Goal: Transaction & Acquisition: Register for event/course

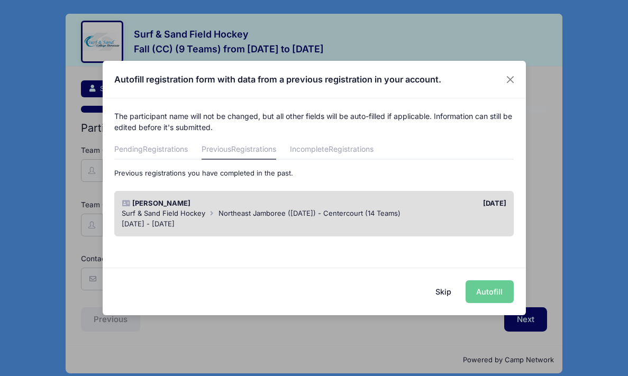
click at [454, 293] on button "Skip" at bounding box center [444, 292] width 38 height 23
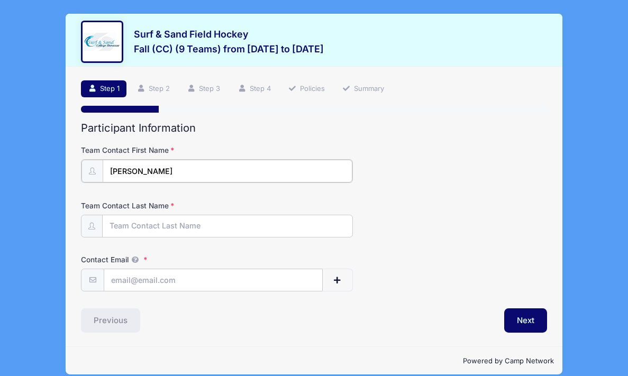
type input "Jessica"
type input "Gatti"
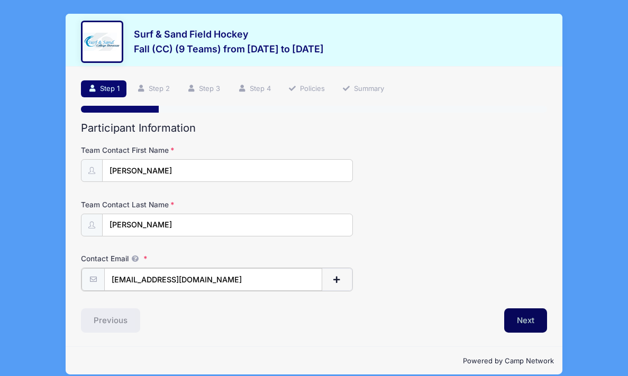
type input "[EMAIL_ADDRESS][DOMAIN_NAME]"
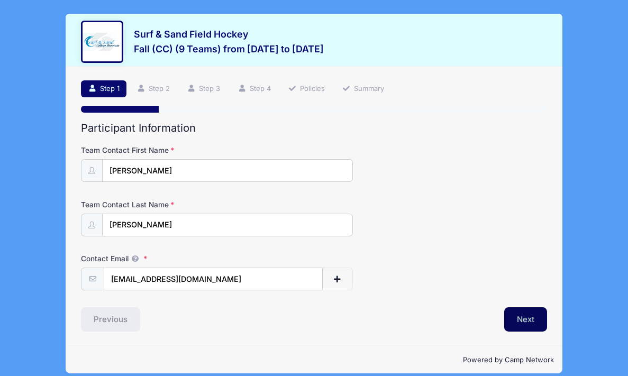
click at [534, 323] on button "Next" at bounding box center [526, 320] width 43 height 24
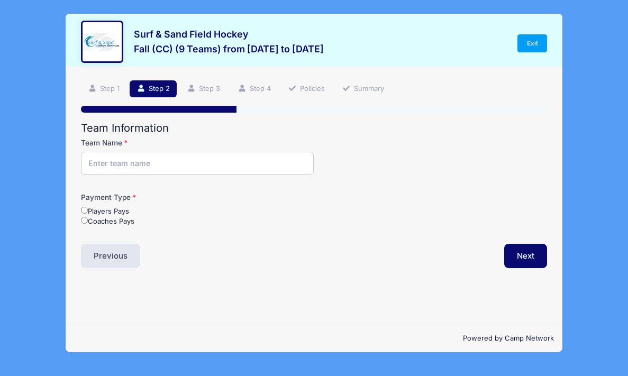
click at [111, 168] on input "Team Name" at bounding box center [197, 163] width 233 height 23
type input "CENTERCOURT"
click at [88, 224] on label "Coaches Pays" at bounding box center [107, 222] width 53 height 11
click at [88, 224] on input "Coaches Pays" at bounding box center [84, 220] width 7 height 7
radio input "true"
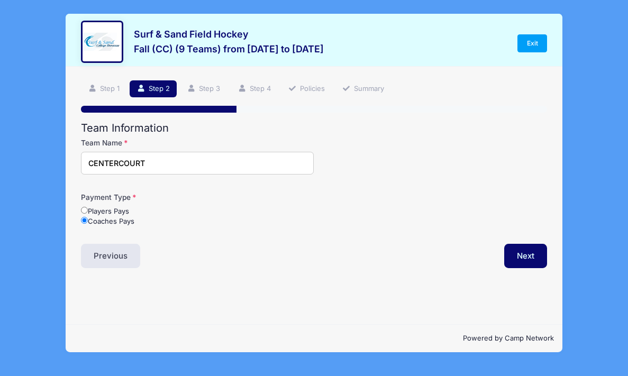
click at [546, 268] on div "Step 2 /7 Step 1 Step 2 Step 3 Step 4 Policies Summary Participant Information …" at bounding box center [314, 196] width 497 height 258
click at [532, 259] on button "Next" at bounding box center [526, 256] width 43 height 24
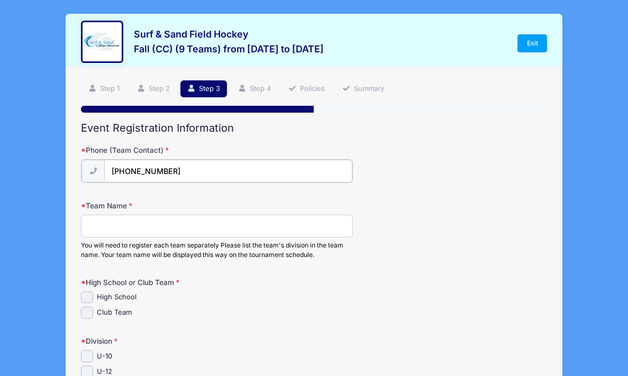
type input "[PHONE_NUMBER]"
type input "CFHC FIERCE"
click at [88, 314] on input "Club Team" at bounding box center [87, 312] width 12 height 12
checkbox input "true"
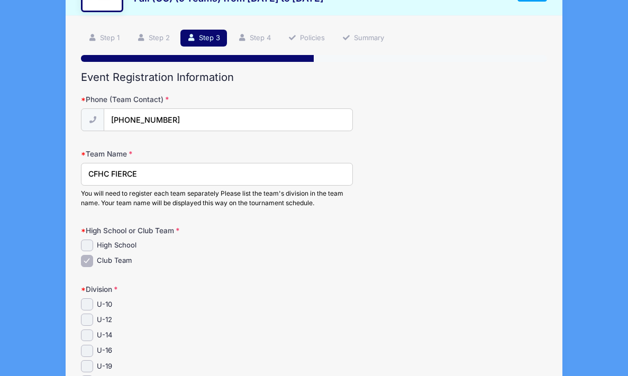
click at [86, 308] on input "U-10" at bounding box center [87, 305] width 12 height 12
checkbox input "true"
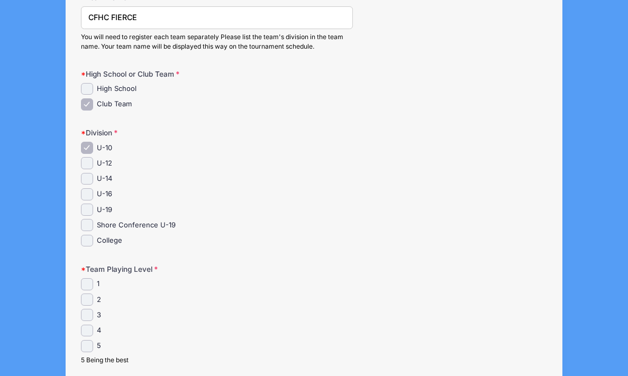
scroll to position [216, 0]
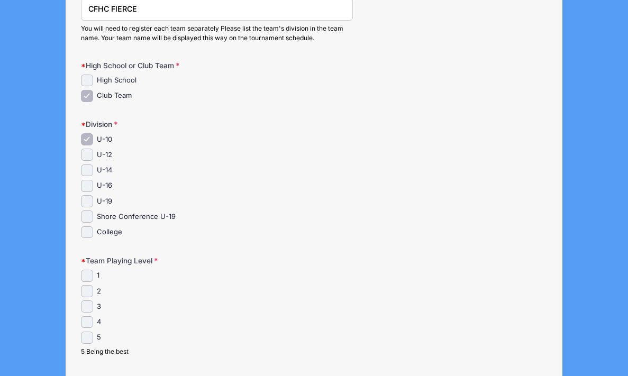
click at [88, 323] on input "4" at bounding box center [87, 323] width 12 height 12
checkbox input "true"
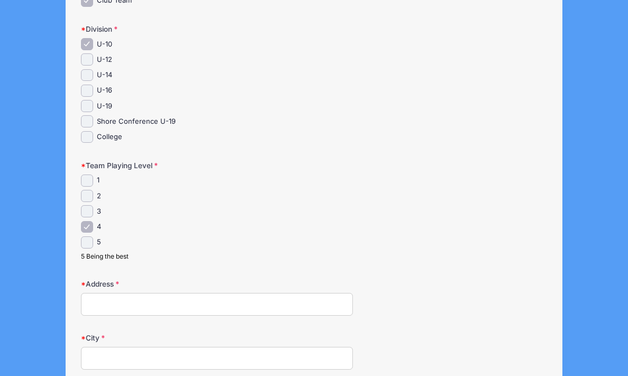
scroll to position [309, 0]
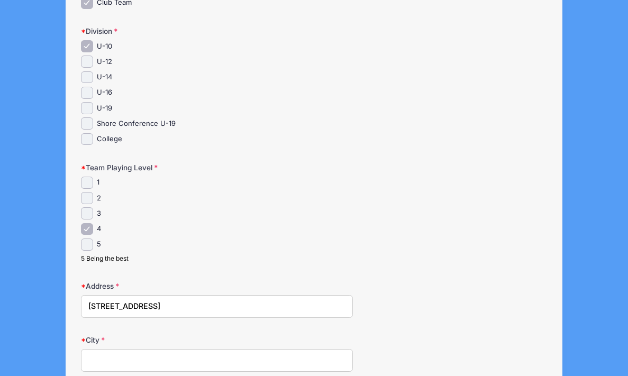
type input "[STREET_ADDRESS]"
type input "Morristown"
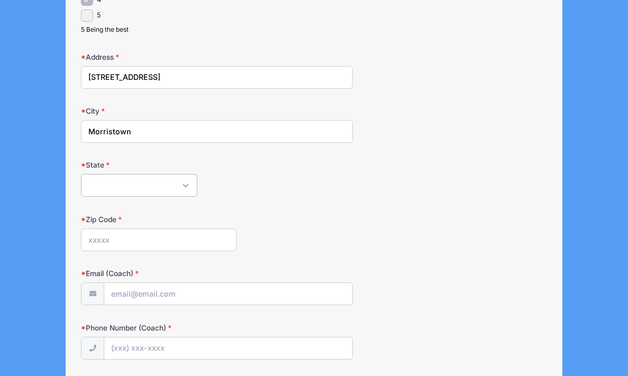
select select "NJ"
type input "07960"
click at [140, 284] on div "Email (Coach)" at bounding box center [314, 286] width 466 height 37
type input "[EMAIL_ADDRESS][DOMAIN_NAME]"
type input "[PHONE_NUMBER]"
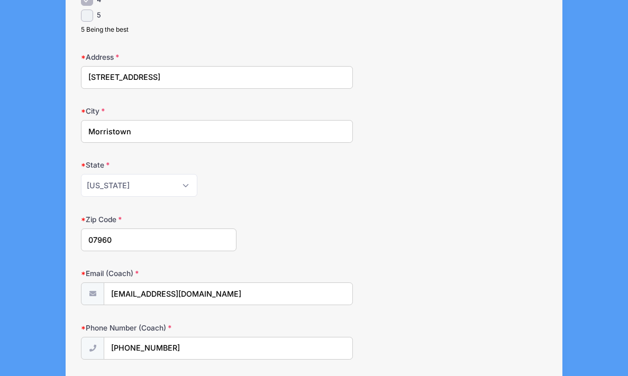
click at [351, 235] on div "Zip Code 07960" at bounding box center [314, 232] width 466 height 37
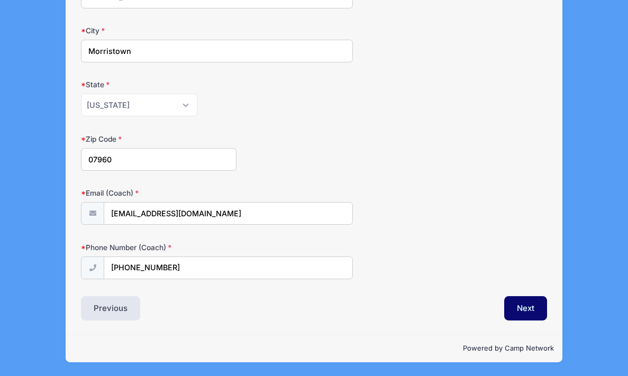
scroll to position [622, 0]
click at [523, 307] on button "Next" at bounding box center [526, 308] width 43 height 24
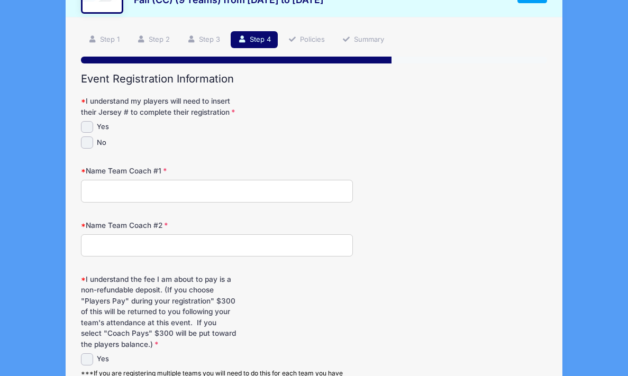
scroll to position [0, 0]
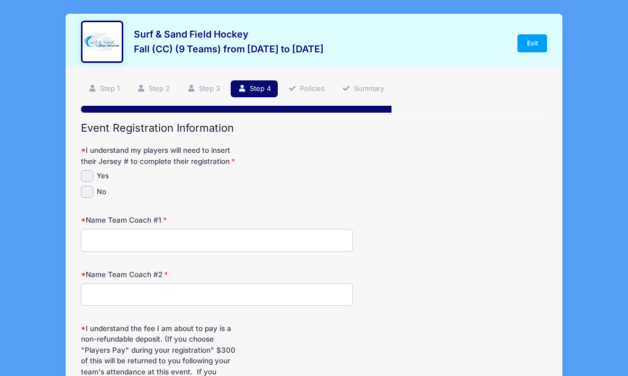
click at [88, 183] on input "Yes" at bounding box center [87, 176] width 12 height 12
checkbox input "true"
click at [144, 252] on input "Name Team Coach #1" at bounding box center [217, 240] width 272 height 23
type input "J"
type input "[PERSON_NAME] [PERSON_NAME]"
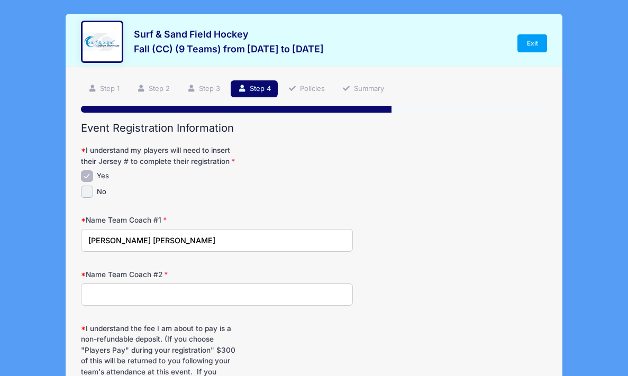
click at [228, 322] on form "I understand my players will need to insert their Jersey # to complete their re…" at bounding box center [314, 291] width 466 height 292
click at [228, 320] on form "I understand my players will need to insert their Jersey # to complete their re…" at bounding box center [314, 291] width 466 height 292
click at [224, 307] on input "Name Team Coach #2" at bounding box center [217, 295] width 272 height 23
type input "[PERSON_NAME]"
click at [375, 328] on form "I understand my players will need to insert their Jersey # to complete their re…" at bounding box center [314, 291] width 466 height 292
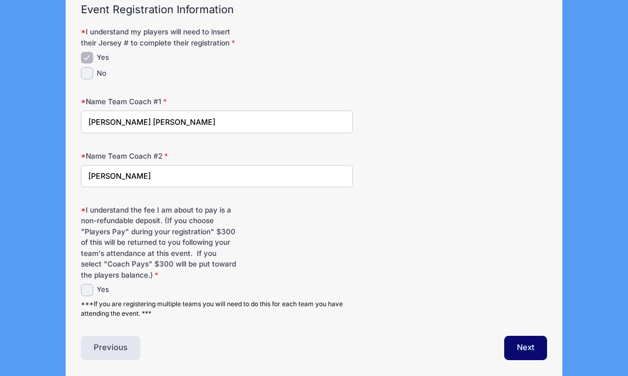
scroll to position [130, 0]
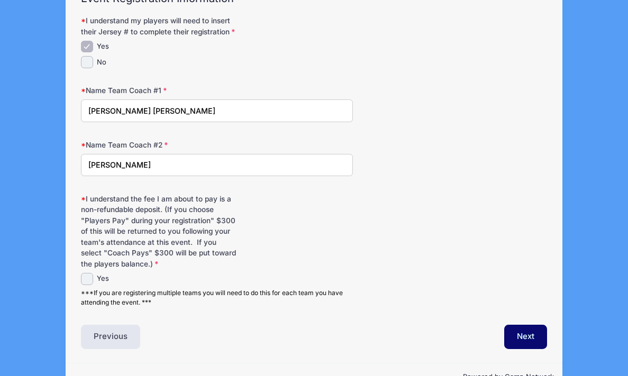
click at [85, 285] on input "Yes" at bounding box center [87, 279] width 12 height 12
checkbox input "true"
click at [522, 349] on button "Next" at bounding box center [526, 337] width 43 height 24
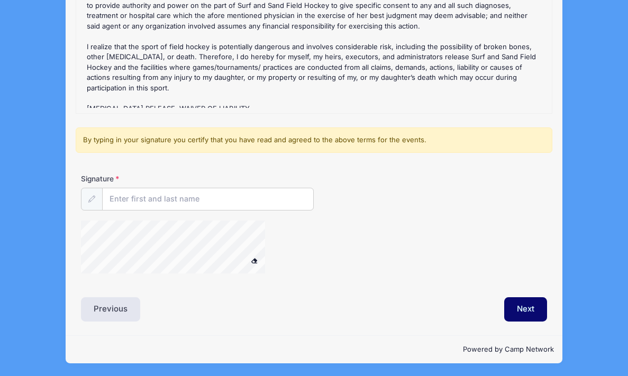
scroll to position [194, 0]
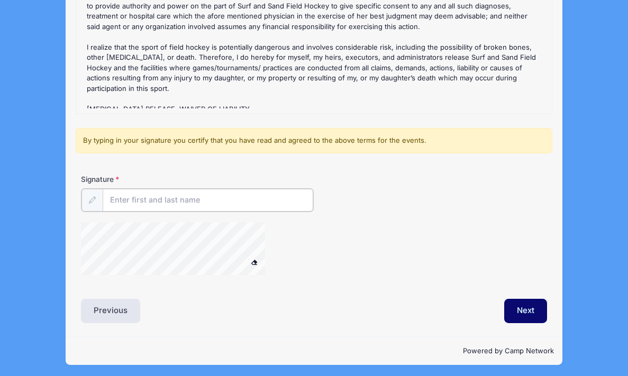
click at [139, 200] on input "Signature" at bounding box center [208, 200] width 211 height 23
click at [124, 198] on input "Lucas Gatti" at bounding box center [208, 200] width 211 height 23
drag, startPoint x: 129, startPoint y: 199, endPoint x: 68, endPoint y: 198, distance: 61.4
click at [67, 198] on div "Step 5 /7 Step 1 Step 2 Step 3 Step 4 Policies Summary Participant Information …" at bounding box center [314, 105] width 497 height 464
type input "[PERSON_NAME]"
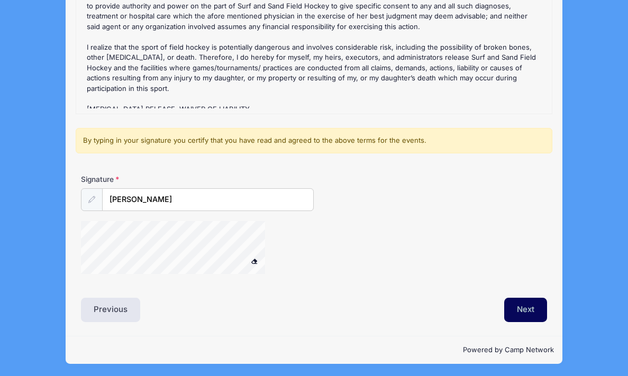
click at [526, 316] on button "Next" at bounding box center [526, 310] width 43 height 24
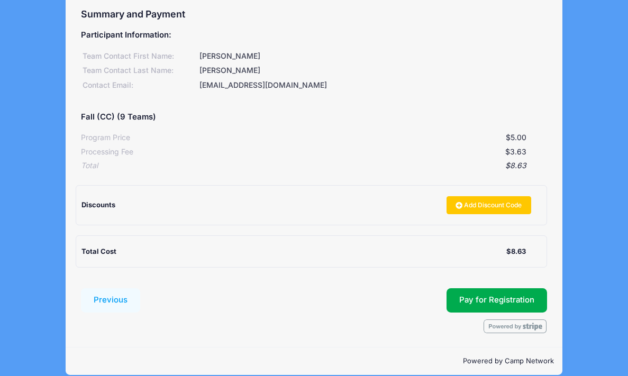
scroll to position [113, 0]
click at [476, 303] on button "Pay for Registration" at bounding box center [497, 301] width 101 height 24
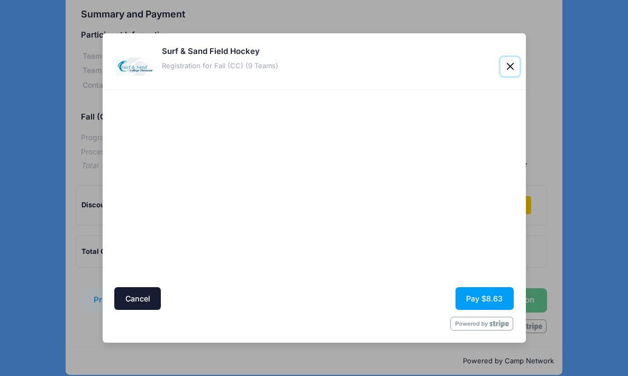
click at [510, 66] on button "Close" at bounding box center [510, 66] width 19 height 19
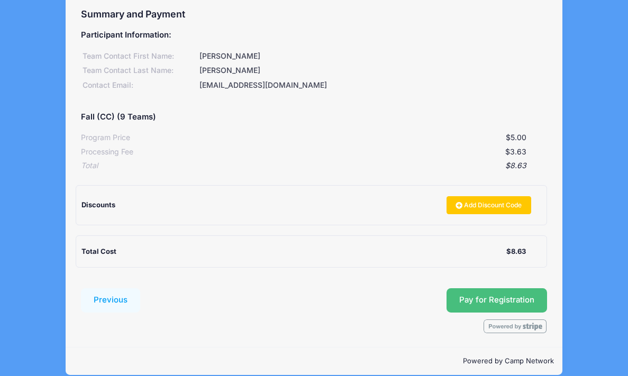
click at [514, 304] on button "Pay for Registration" at bounding box center [497, 301] width 101 height 24
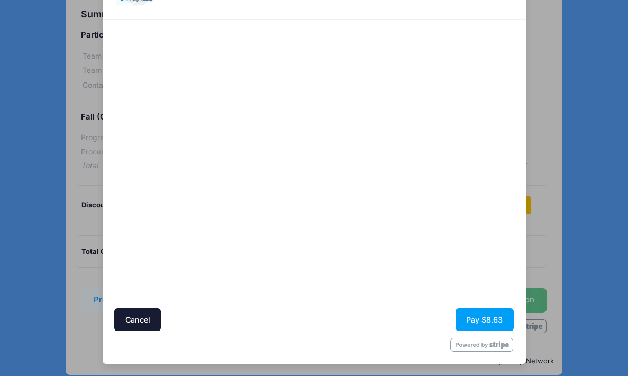
scroll to position [49, 0]
click at [478, 321] on button "Pay $8.63" at bounding box center [485, 320] width 58 height 23
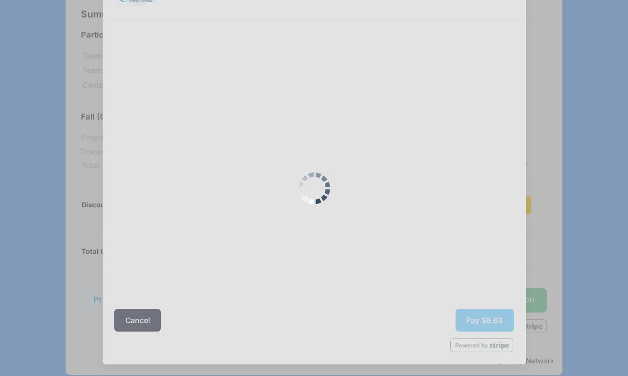
scroll to position [0, 0]
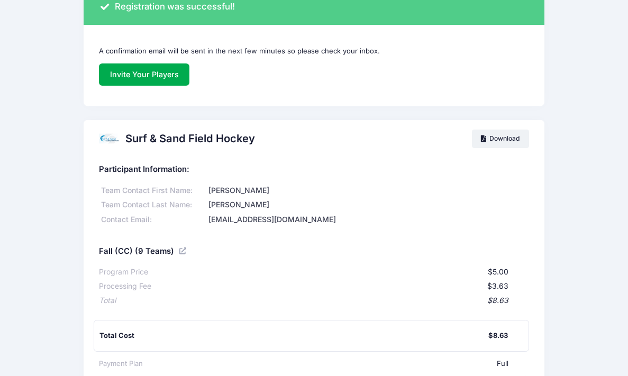
scroll to position [30, 0]
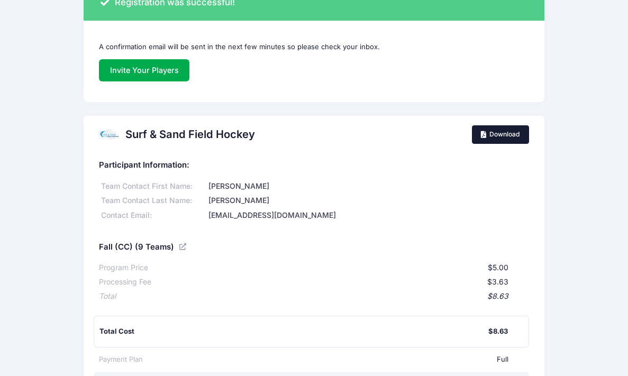
click at [489, 137] on link "Download" at bounding box center [500, 134] width 57 height 18
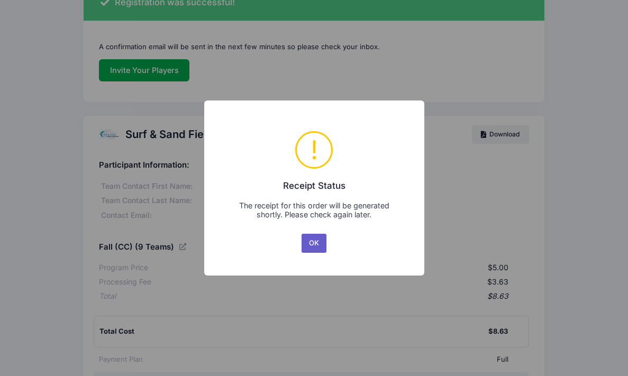
click at [312, 244] on button "OK" at bounding box center [314, 243] width 25 height 19
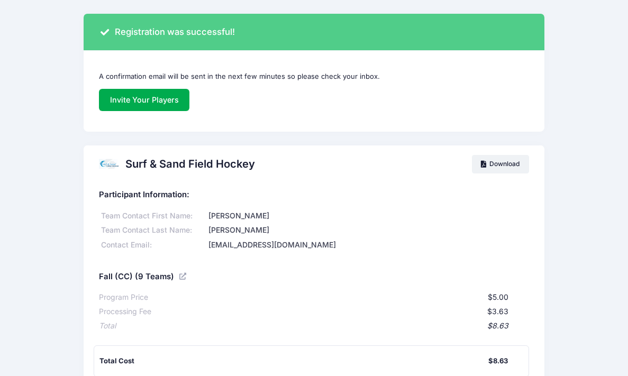
scroll to position [0, 0]
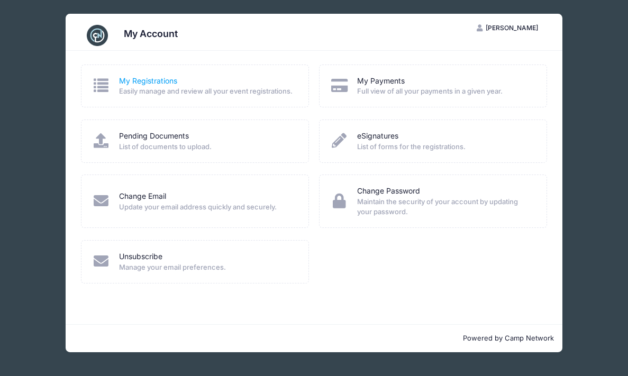
click at [160, 83] on link "My Registrations" at bounding box center [148, 81] width 58 height 11
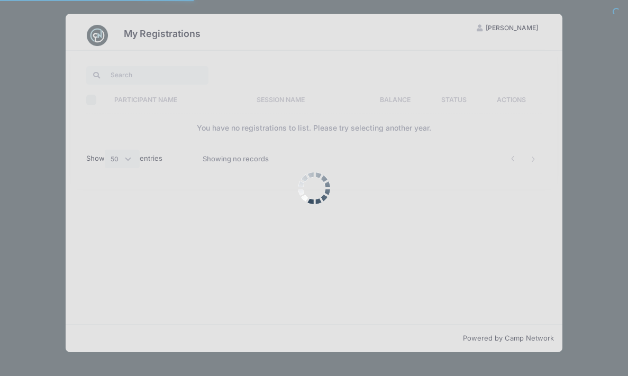
select select "50"
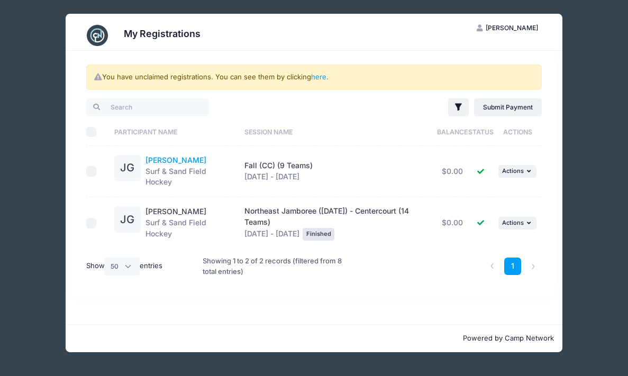
click at [160, 157] on link "[PERSON_NAME]" at bounding box center [176, 160] width 61 height 9
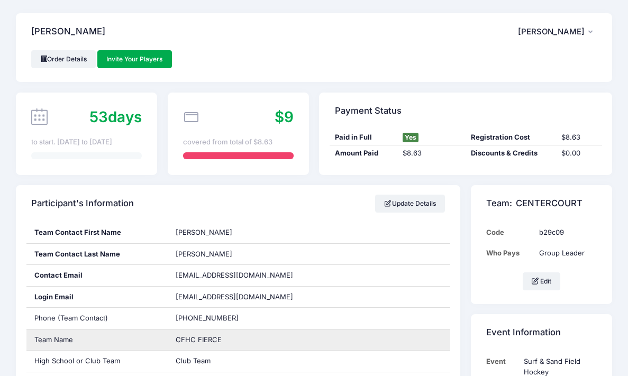
click at [205, 343] on div "CFHC FIERCE" at bounding box center [309, 340] width 283 height 21
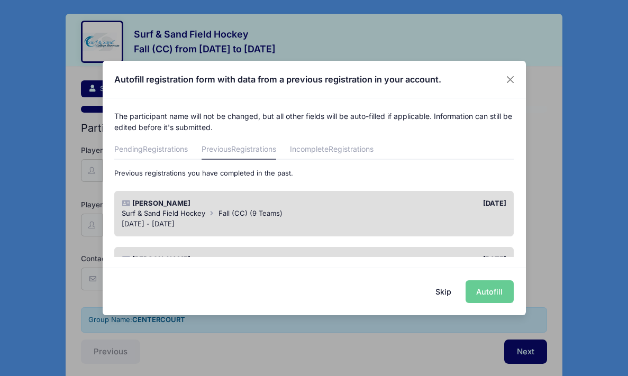
click at [274, 213] on span "Fall (CC) (9 Teams)" at bounding box center [251, 213] width 64 height 8
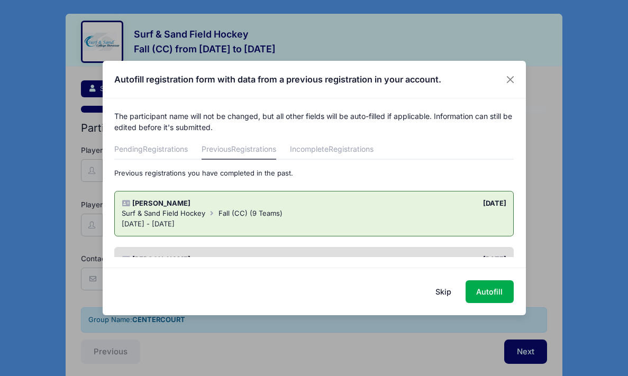
click at [427, 203] on div "[DATE]" at bounding box center [412, 204] width 197 height 11
click at [380, 212] on div "Surf & Sand Field Hockey Fall (CC) (9 Teams)" at bounding box center [314, 214] width 385 height 11
click at [499, 296] on button "Autofill" at bounding box center [490, 292] width 48 height 23
type input "[EMAIL_ADDRESS][DOMAIN_NAME]"
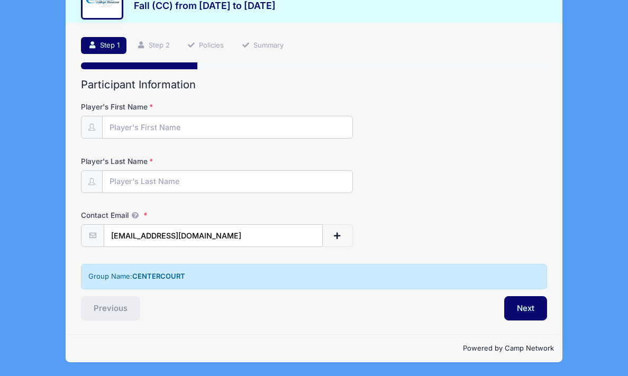
scroll to position [43, 0]
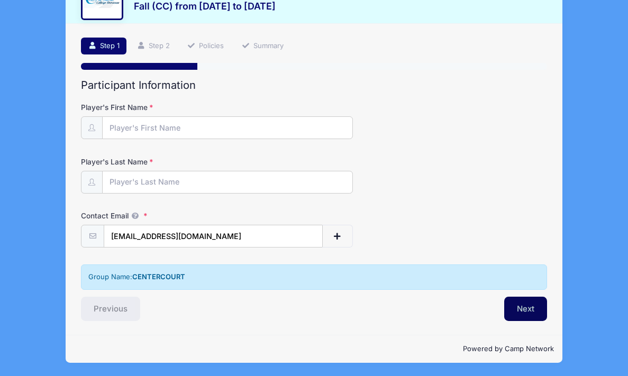
click at [545, 311] on button "Next" at bounding box center [526, 309] width 43 height 24
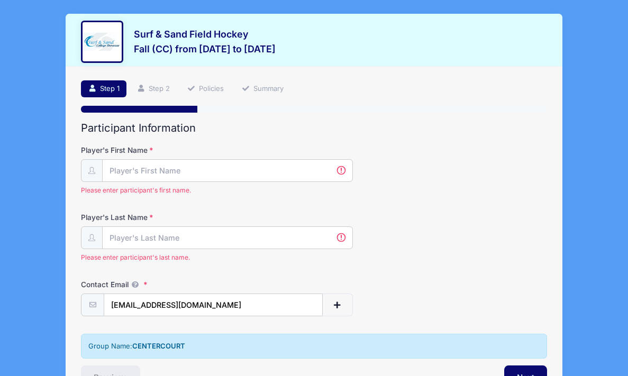
scroll to position [0, 0]
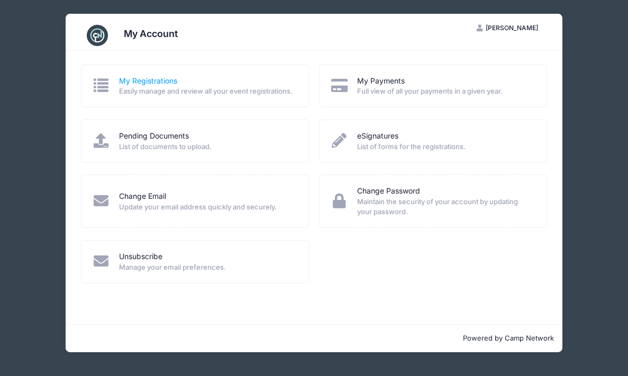
click at [146, 81] on link "My Registrations" at bounding box center [148, 81] width 58 height 11
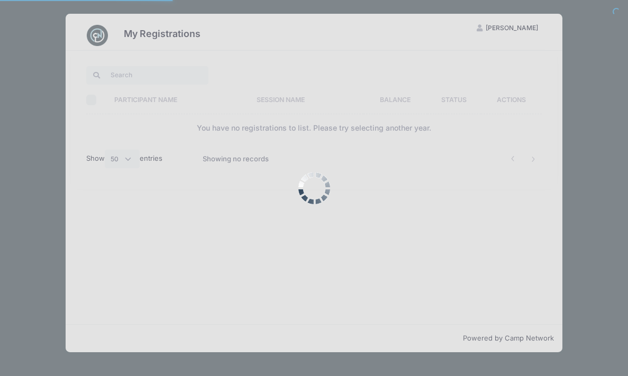
select select "50"
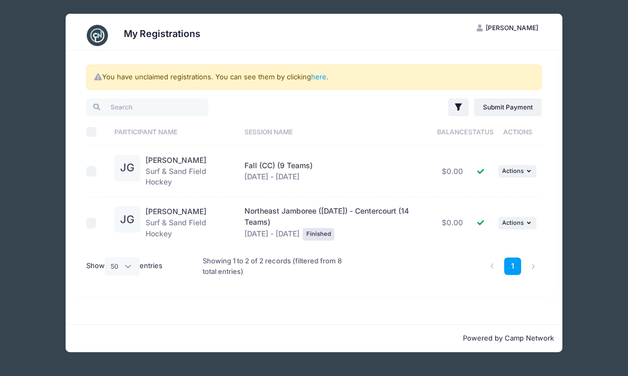
click at [128, 222] on div "JG" at bounding box center [127, 219] width 26 height 26
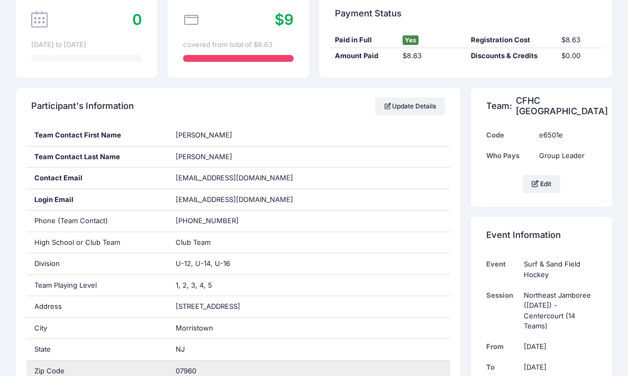
scroll to position [53, 0]
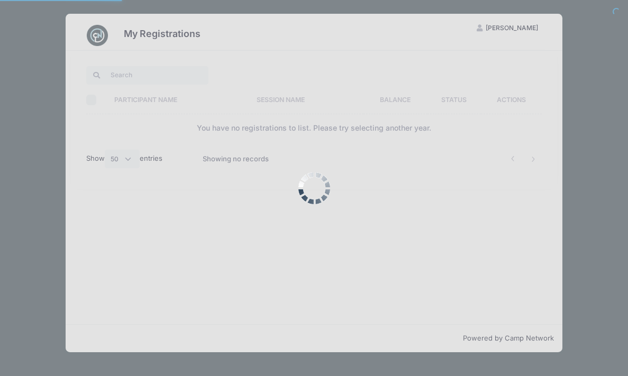
select select "50"
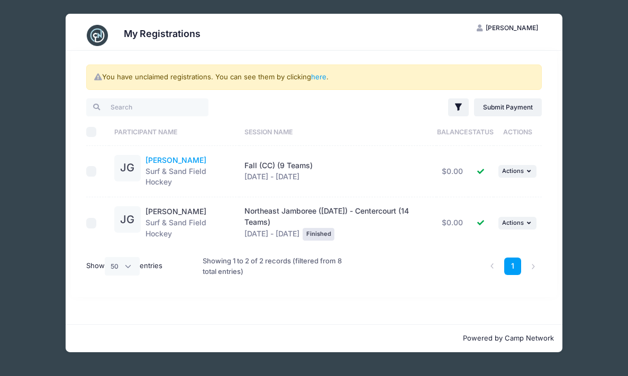
click at [178, 160] on link "[PERSON_NAME]" at bounding box center [176, 160] width 61 height 9
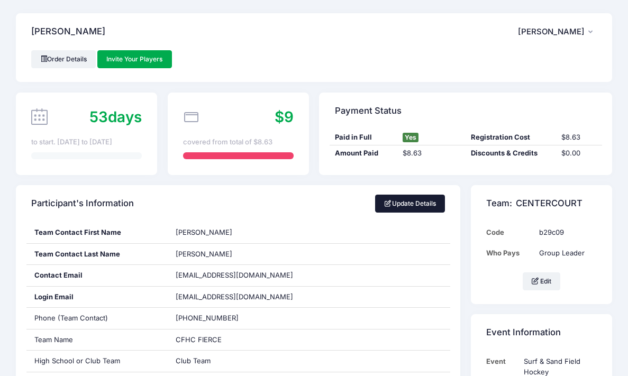
click at [417, 201] on link "Update Details" at bounding box center [410, 204] width 70 height 18
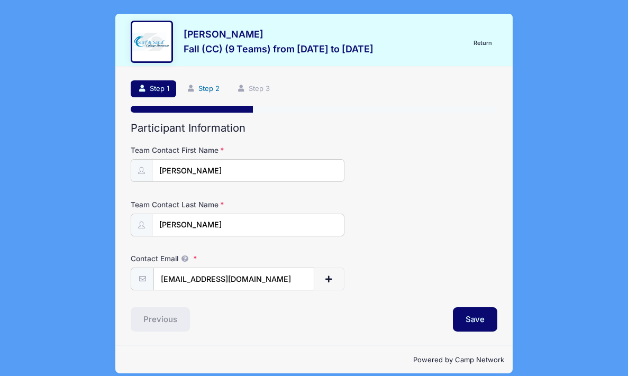
click at [213, 90] on link "Step 2" at bounding box center [202, 88] width 47 height 17
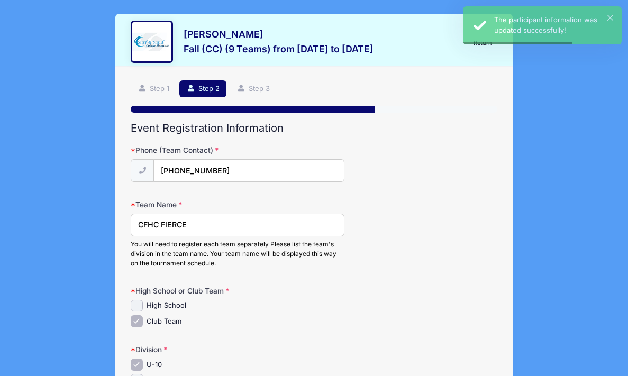
drag, startPoint x: 201, startPoint y: 227, endPoint x: 53, endPoint y: 220, distance: 147.3
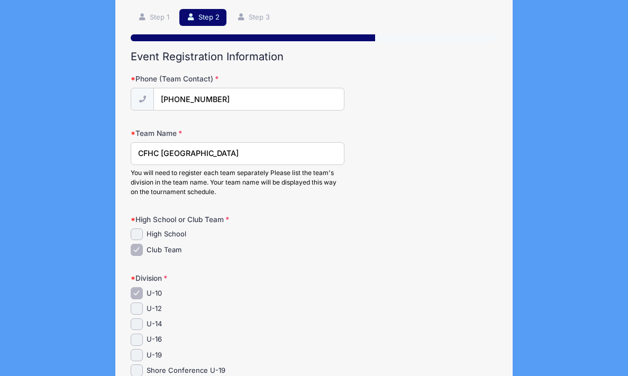
scroll to position [73, 0]
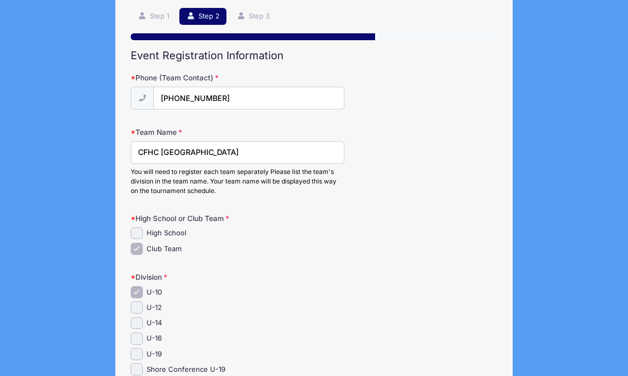
type input "CFHC [GEOGRAPHIC_DATA]"
click at [135, 308] on input "U-12" at bounding box center [137, 308] width 12 height 12
checkbox input "true"
click at [139, 328] on input "U-14" at bounding box center [137, 324] width 12 height 12
checkbox input "true"
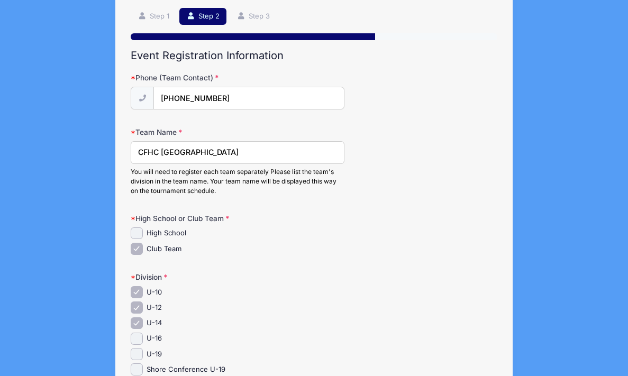
click at [138, 345] on input "U-16" at bounding box center [137, 339] width 12 height 12
checkbox input "true"
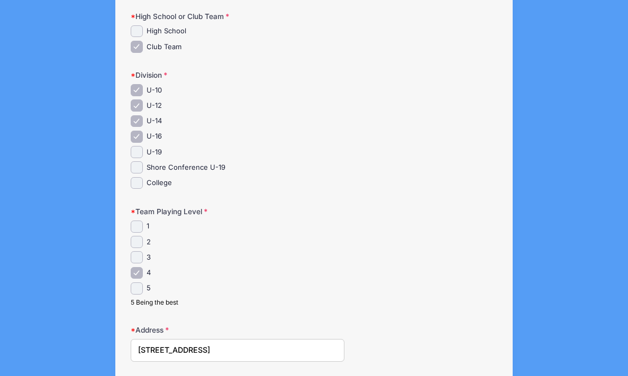
scroll to position [275, 0]
click at [138, 258] on input "3" at bounding box center [137, 257] width 12 height 12
checkbox input "true"
click at [139, 226] on input "1" at bounding box center [137, 226] width 12 height 12
checkbox input "true"
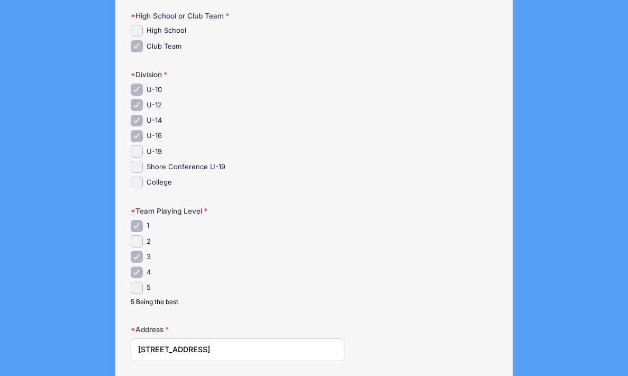
click at [139, 288] on input "5" at bounding box center [137, 288] width 12 height 12
checkbox input "true"
click at [142, 237] on div "1 2 3" at bounding box center [238, 263] width 214 height 87
click at [139, 241] on input "2" at bounding box center [137, 242] width 12 height 12
checkbox input "true"
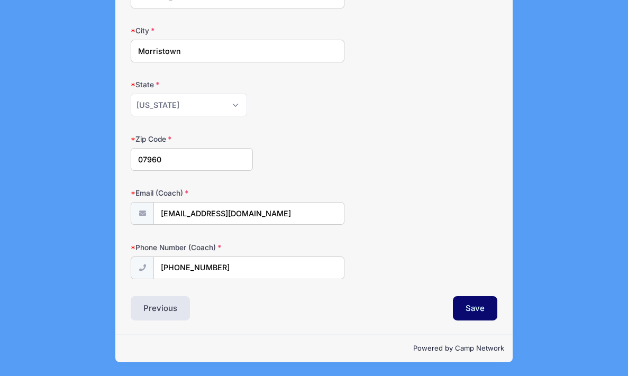
scroll to position [631, 0]
click at [479, 309] on button "Save" at bounding box center [475, 308] width 44 height 24
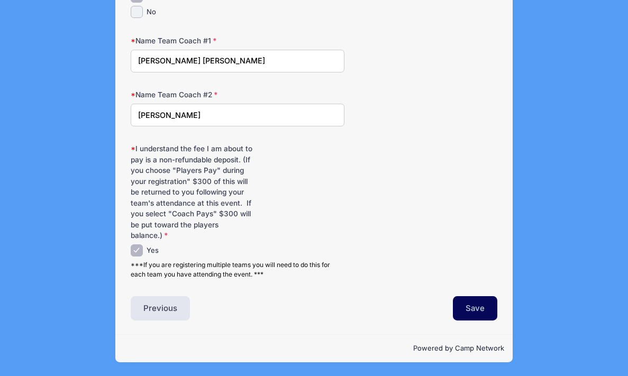
scroll to position [205, 0]
click at [481, 313] on button "Save" at bounding box center [475, 308] width 44 height 24
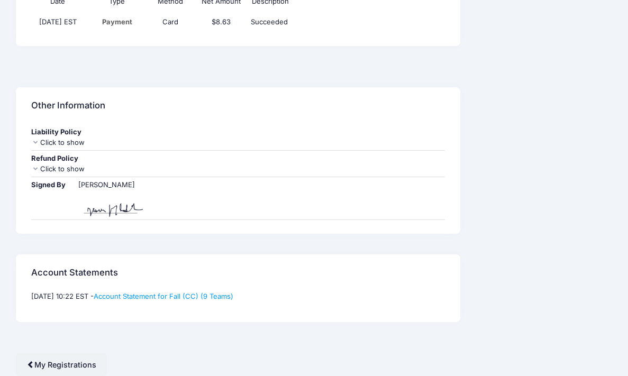
scroll to position [814, 0]
